Goal: Find specific page/section: Find specific page/section

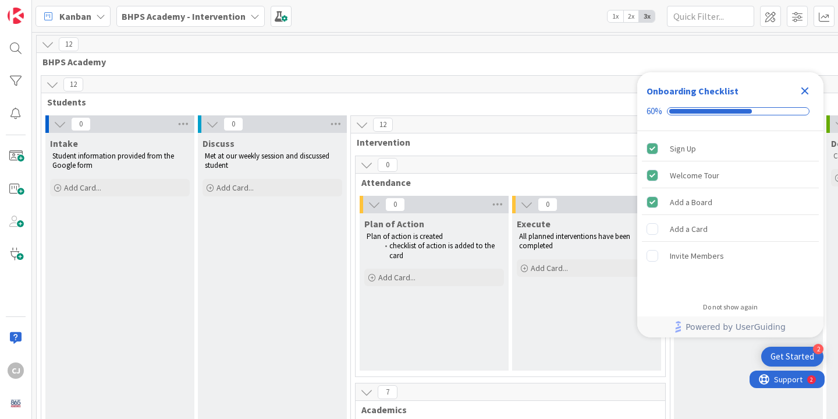
click at [806, 88] on icon "Close Checklist" at bounding box center [806, 91] width 8 height 8
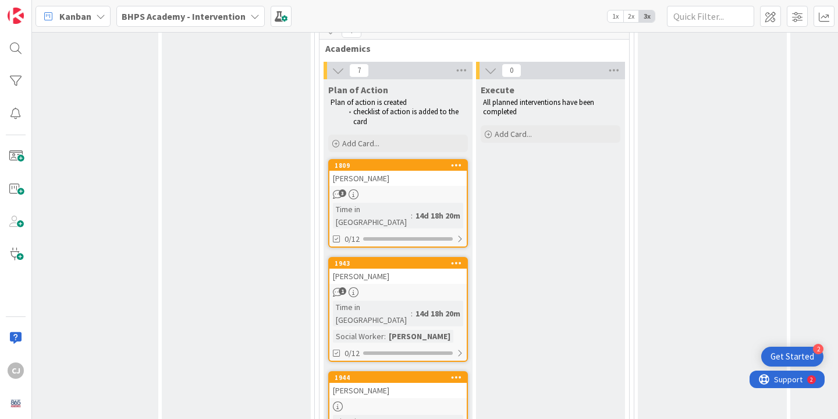
scroll to position [361, 0]
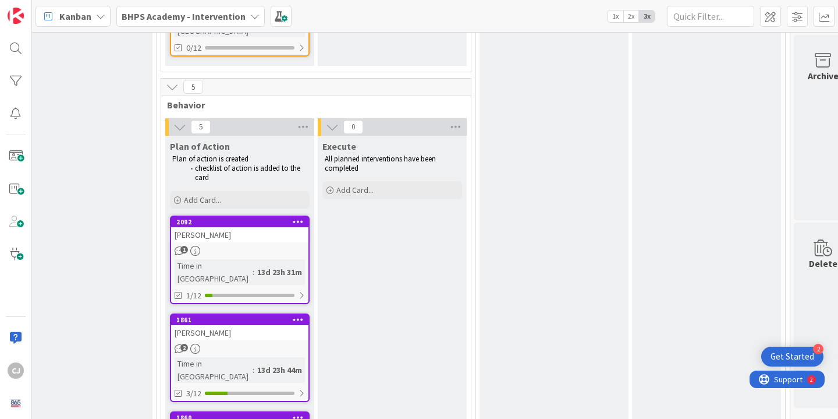
scroll to position [1167, 194]
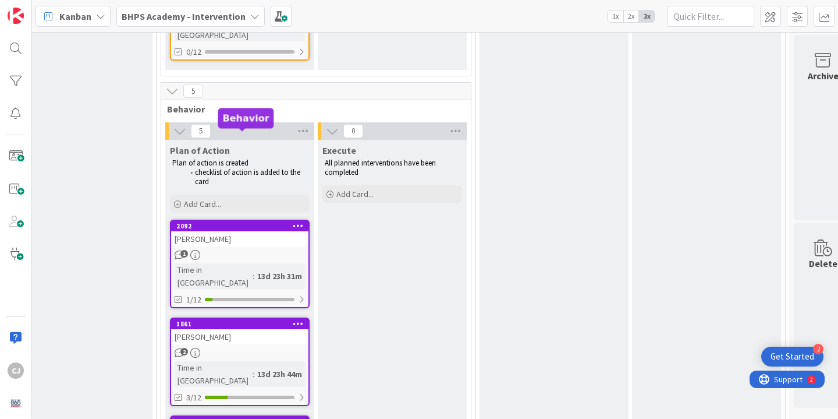
click at [237, 222] on div "2092" at bounding box center [242, 226] width 132 height 8
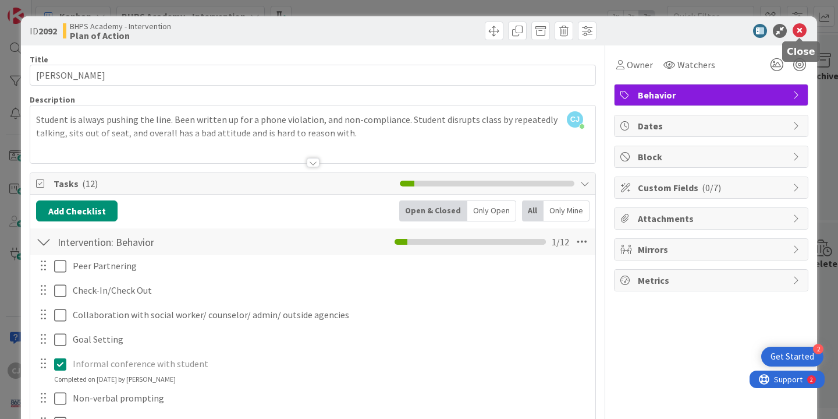
click at [799, 35] on icon at bounding box center [800, 31] width 14 height 14
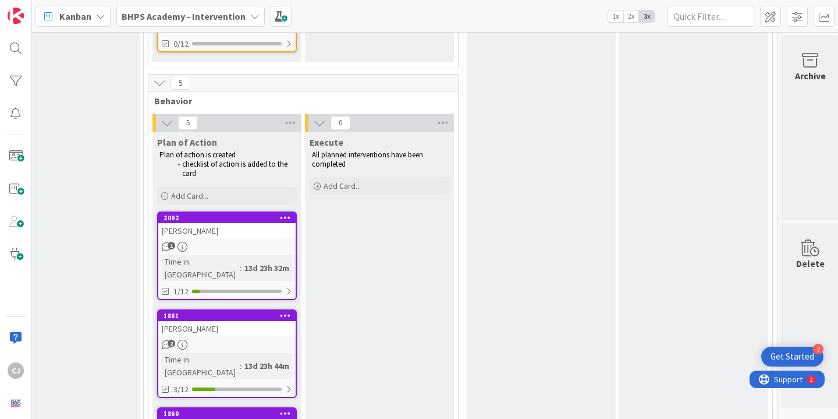
scroll to position [1176, 213]
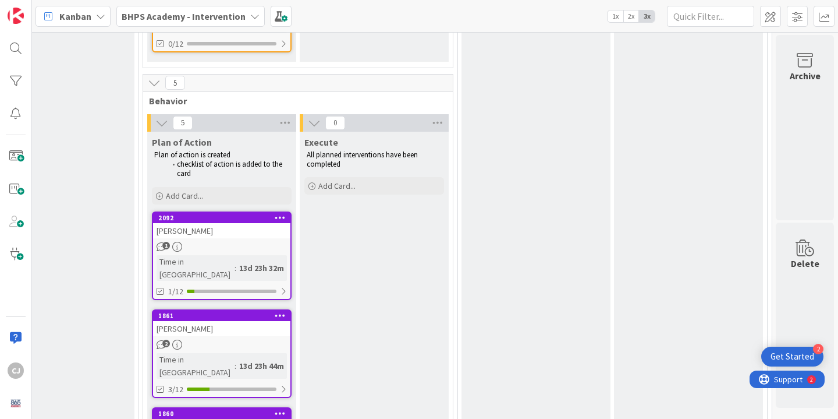
click at [207, 223] on div "[PERSON_NAME]" at bounding box center [221, 230] width 137 height 15
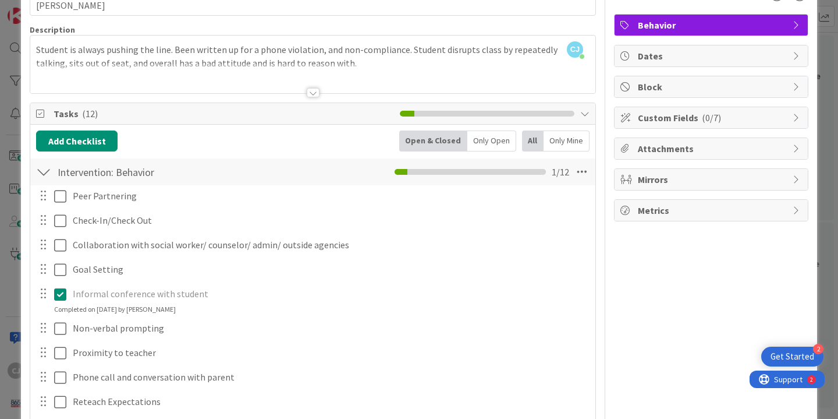
scroll to position [31, 0]
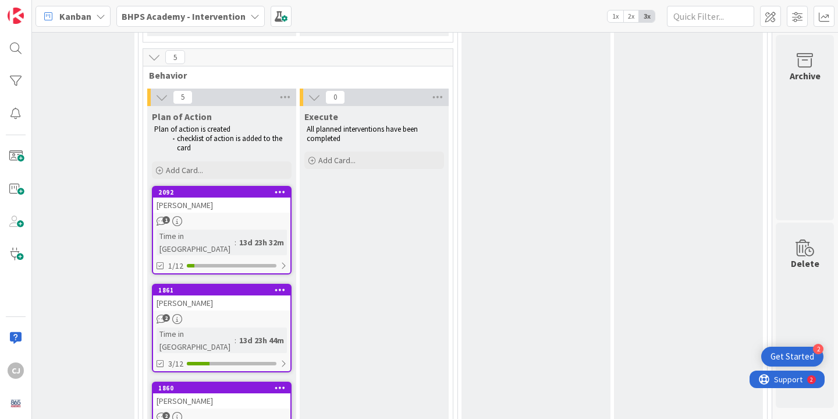
scroll to position [1199, 213]
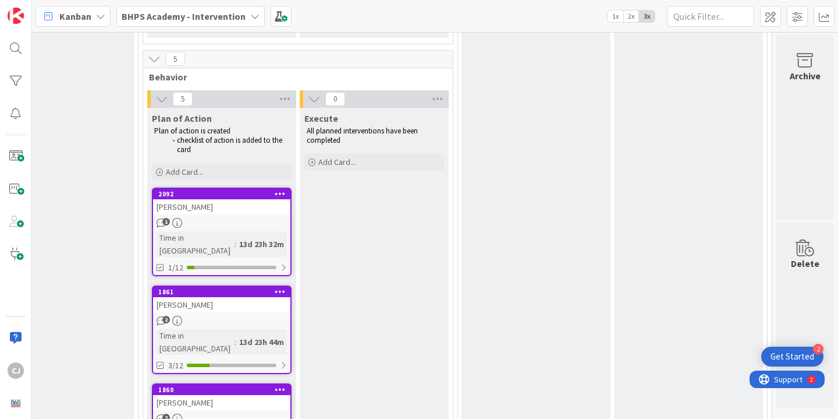
click at [224, 218] on div "1" at bounding box center [221, 223] width 137 height 10
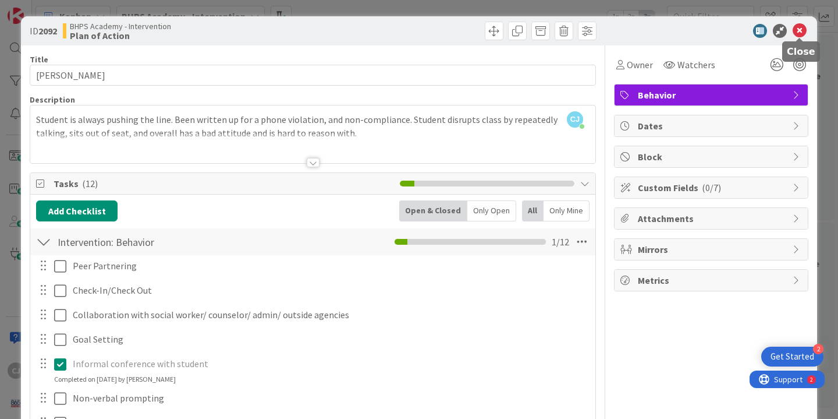
click at [798, 31] on icon at bounding box center [800, 31] width 14 height 14
